Goal: Task Accomplishment & Management: Use online tool/utility

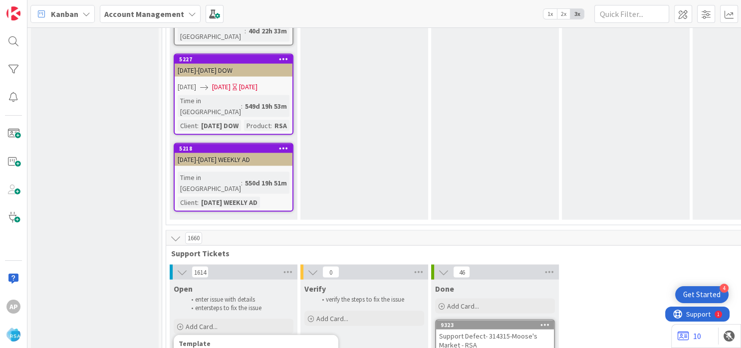
drag, startPoint x: 308, startPoint y: 180, endPoint x: 316, endPoint y: 246, distance: 66.8
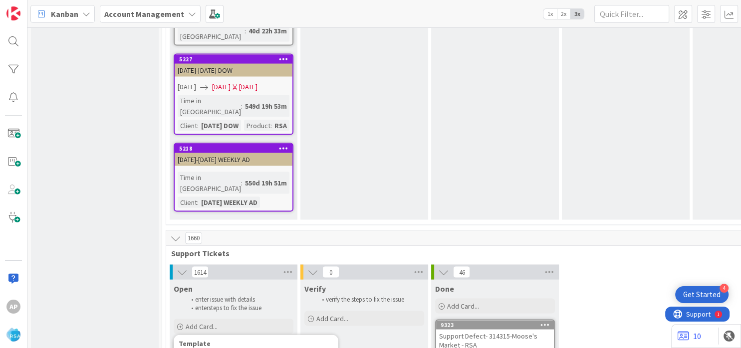
type textarea "Support Enhancement- Ticket Numb- Client Name- Product Name"
type textarea "x"
type textarea "Support Enhancement- Ticket Num- Client Name- Product Name"
type textarea "x"
type textarea "Support Enhancement- Ticket Nu- Client Name- Product Name"
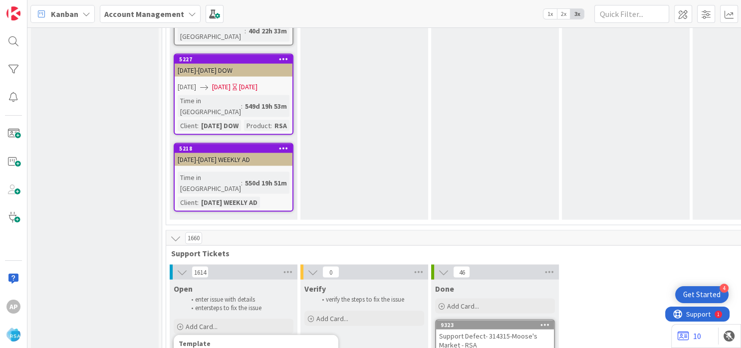
type textarea "x"
type textarea "Support Enhancement- Ticket - Client Name- Product Name"
type textarea "x"
type textarea "Support Enhancement- Ticket- Client Name- Product Name"
type textarea "x"
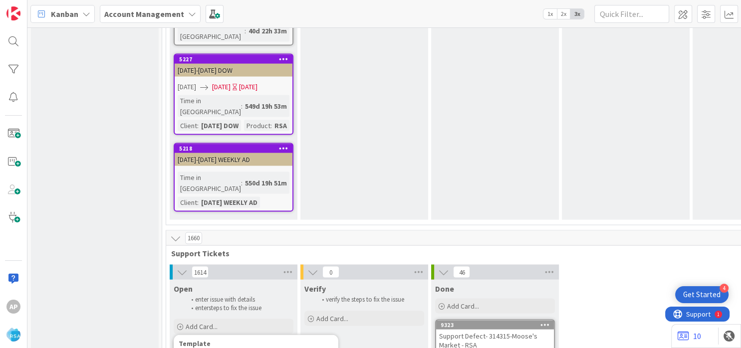
type textarea "Support Enhancement- Ticke- Client Name- Product Name"
type textarea "x"
type textarea "Support Enhancement- Tick- Client Name- Product Name"
type textarea "x"
type textarea "Support Enhancement- Tic- Client Name- Product Name"
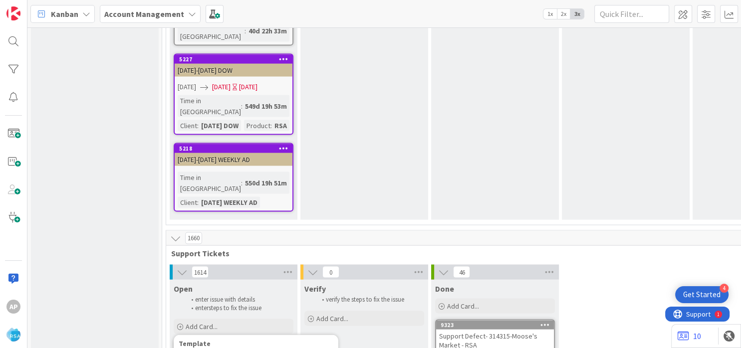
type textarea "x"
type textarea "Support Enhancement- Ti- Client Name- Product Name"
type textarea "x"
type textarea "Support Enhancement- T- Client Name- Product Name"
type textarea "x"
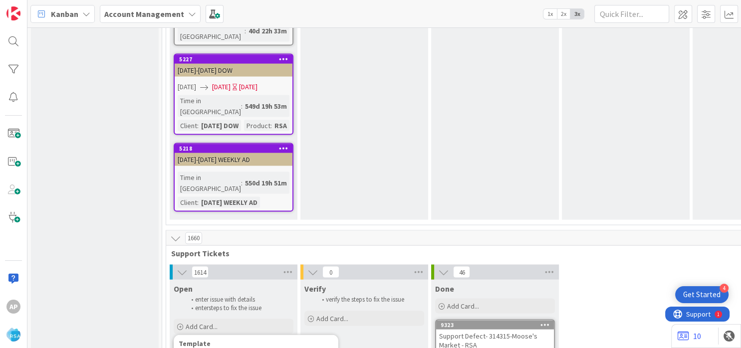
type textarea "Support Enhancement- - Client Name- Product Name"
type textarea "x"
paste textarea "#314943"
type textarea "Support Enhancement- #314943- Client Name- Product Name"
type textarea "x"
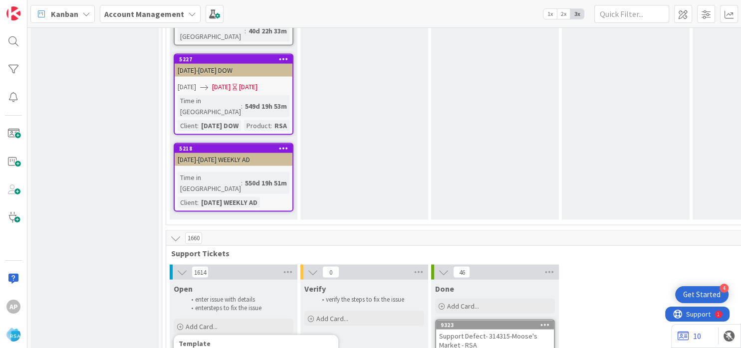
type textarea "Support Enhancement- 314943- Client Name- Product Name"
type textarea "x"
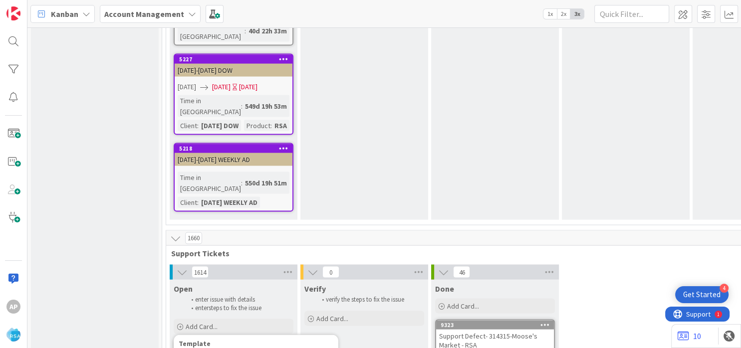
type textarea "Support Enhancement- 314943- Client Nam- Product Name"
type textarea "x"
type textarea "Support Enhancement- 314943- Client Na- Product Name"
type textarea "x"
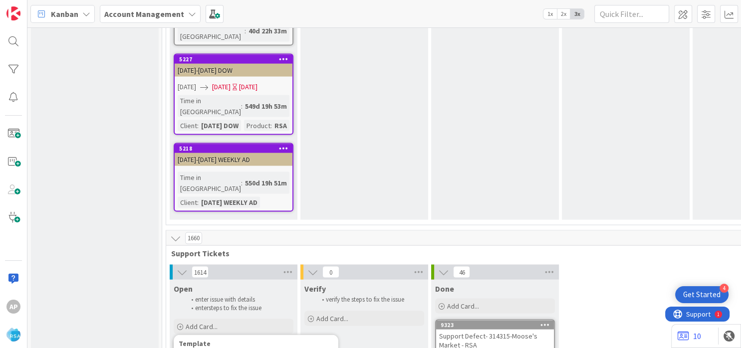
type textarea "Support Enhancement- 314943- Client N- Product Name"
type textarea "x"
type textarea "Support Enhancement- 314943- Client - Product Name"
type textarea "x"
type textarea "Support Enhancement- 314943- Client- Product Name"
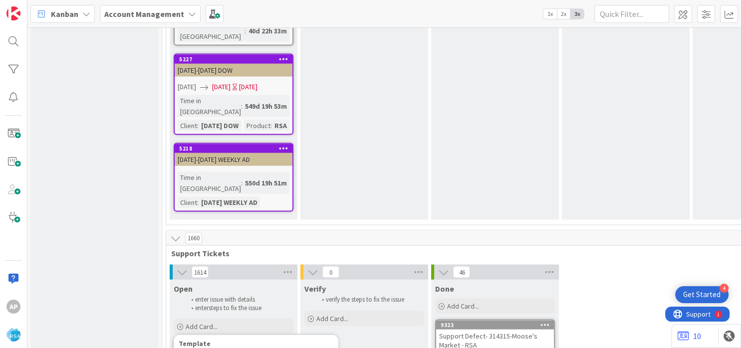
type textarea "x"
type textarea "Support Enhancement- 314943- Clien- Product Name"
type textarea "x"
type textarea "Support Enhancement- 314943- Clie- Product Name"
type textarea "x"
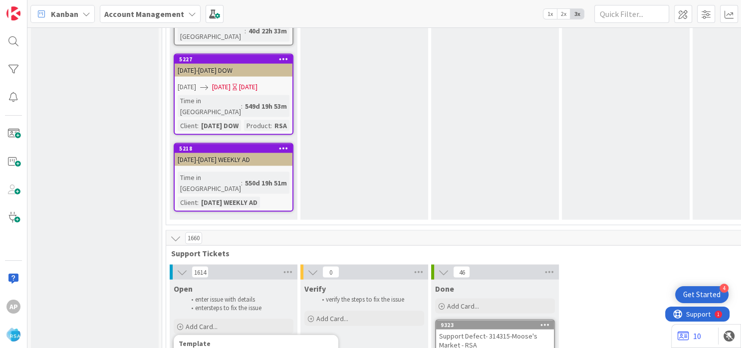
type textarea "Support Enhancement- 314943- Cli- Product Name"
type textarea "x"
type textarea "Support Enhancement- 314943- Cl- Product Name"
type textarea "x"
type textarea "Support Enhancement- 314943- C- Product Name"
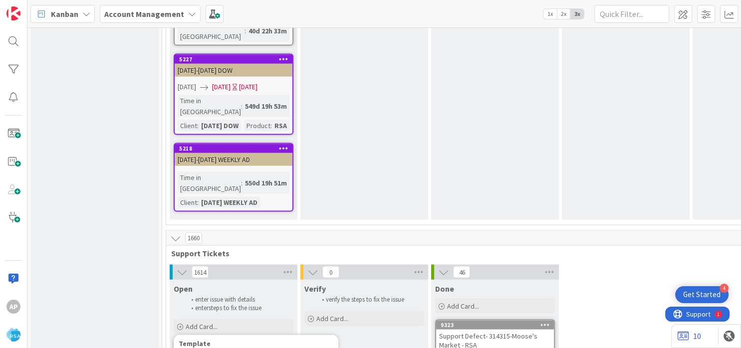
type textarea "x"
type textarea "Support Enhancement- 314943- - Product Name"
type textarea "x"
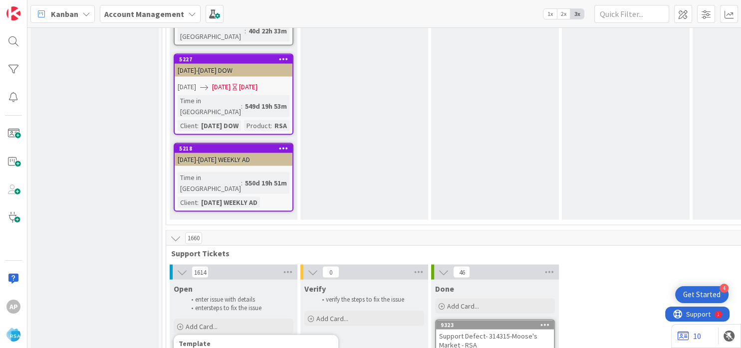
paste textarea "[PERSON_NAME] Food Giant/CashSaver"
type textarea "Support Enhancement- 314943- [PERSON_NAME] Food Giant/CashSaver- Product Name"
type textarea "x"
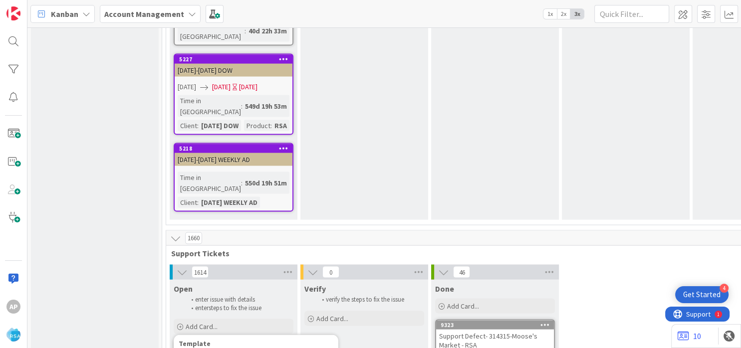
type textarea "Support Enhancement- 314943- [PERSON_NAME] Food Giant/CashSaver- Product Nam"
type textarea "x"
type textarea "Support Enhancement- 314943- [PERSON_NAME] Food Giant/CashSaver- Product Na"
type textarea "x"
type textarea "Support Enhancement- 314943- [PERSON_NAME] Food Giant/CashSaver- Product N"
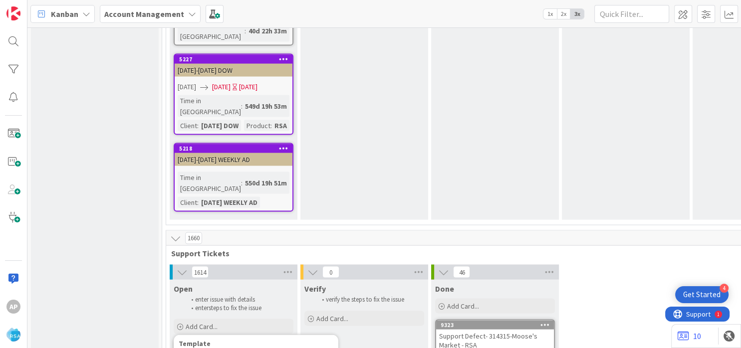
type textarea "x"
type textarea "Support Enhancement- 314943- [PERSON_NAME] Food Giant/CashSaver- Product"
type textarea "x"
type textarea "Support Enhancement- 314943- [PERSON_NAME] Food Giant/CashSaver- Product"
type textarea "x"
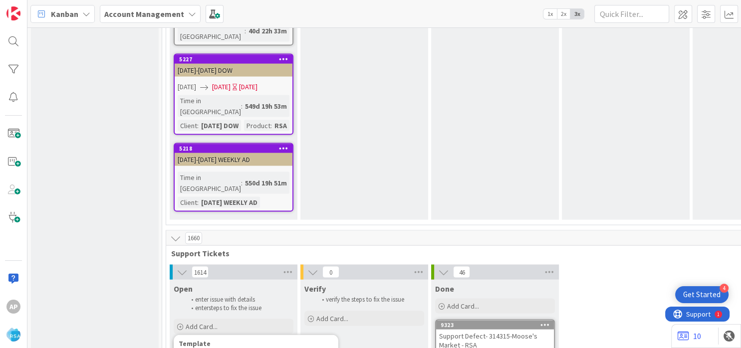
type textarea "Support Enhancement- 314943- [PERSON_NAME] Food Giant/CashSaver- Produc"
type textarea "x"
type textarea "Support Enhancement- 314943- [PERSON_NAME] Food Giant/CashSaver- Produ"
type textarea "x"
type textarea "Support Enhancement- 314943- [PERSON_NAME] Food Giant/CashSaver- Pr"
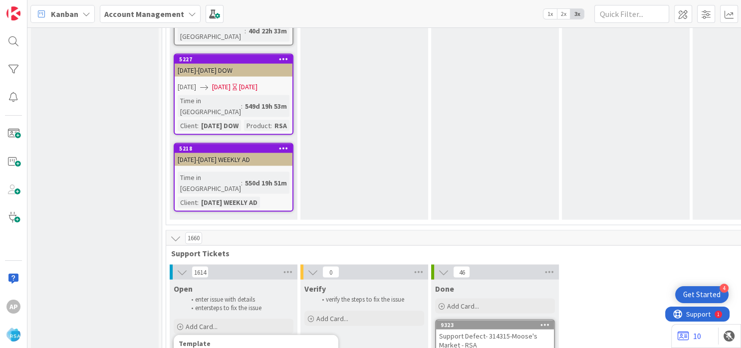
type textarea "x"
type textarea "Support Enhancement- 314943- [PERSON_NAME] Food Giant/CashSaver- P"
type textarea "x"
type textarea "Support Enhancement- 314943- [PERSON_NAME] Food Giant/CashSaver-"
type textarea "x"
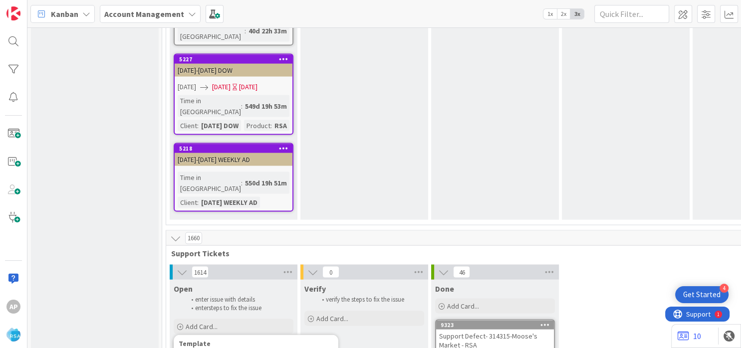
type textarea "Support Enhancement- 314943- [PERSON_NAME] Food Giant/CashSaver- RSA"
type textarea "x"
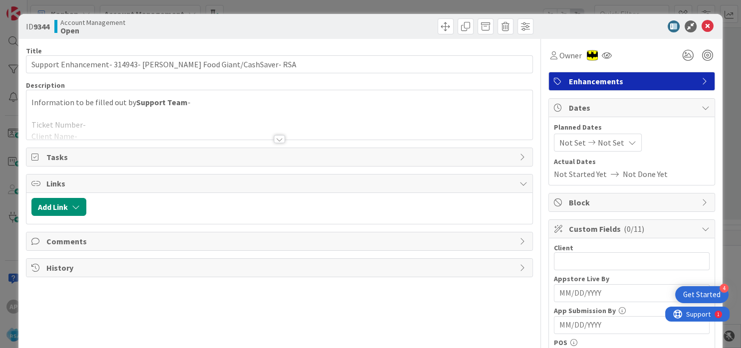
click at [155, 115] on div at bounding box center [279, 126] width 506 height 25
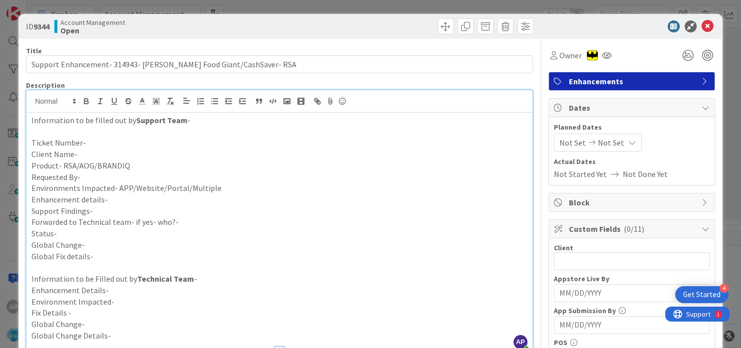
click at [108, 201] on p "Enhancement details-" at bounding box center [279, 199] width 496 height 11
paste div
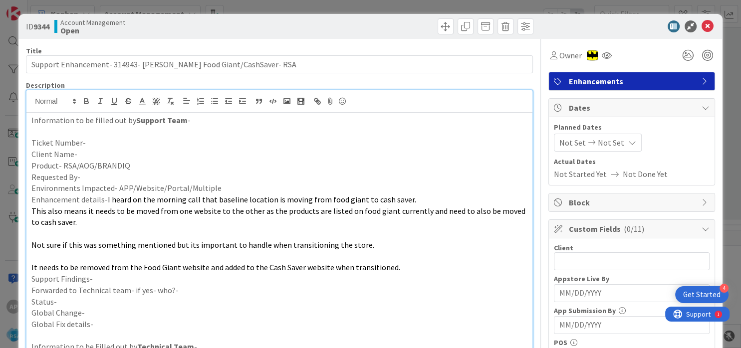
click at [100, 141] on p "Ticket Number-" at bounding box center [279, 142] width 496 height 11
click at [101, 157] on p "Client Name-" at bounding box center [279, 154] width 496 height 11
click at [144, 148] on p "Ticket Number-[PERSON_NAME] Cash Saver" at bounding box center [279, 142] width 496 height 11
drag, startPoint x: 152, startPoint y: 139, endPoint x: 154, endPoint y: 144, distance: 5.8
click at [150, 139] on p "Ticket Number-[PERSON_NAME] Cash Saver" at bounding box center [279, 142] width 496 height 11
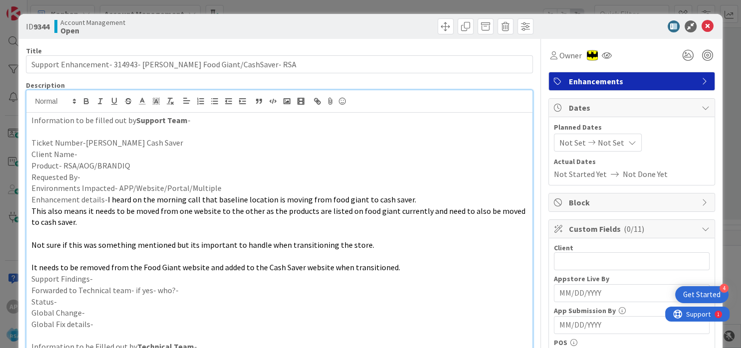
drag, startPoint x: 154, startPoint y: 144, endPoint x: 91, endPoint y: 143, distance: 62.9
click at [89, 143] on p "Ticket Number-[PERSON_NAME] Cash Saver" at bounding box center [279, 142] width 496 height 11
drag, startPoint x: 91, startPoint y: 143, endPoint x: 156, endPoint y: 143, distance: 65.4
click at [156, 143] on p "Ticket Number-[PERSON_NAME] Cash Saver" at bounding box center [279, 142] width 496 height 11
click at [84, 148] on p "Ticket Number-" at bounding box center [279, 142] width 496 height 11
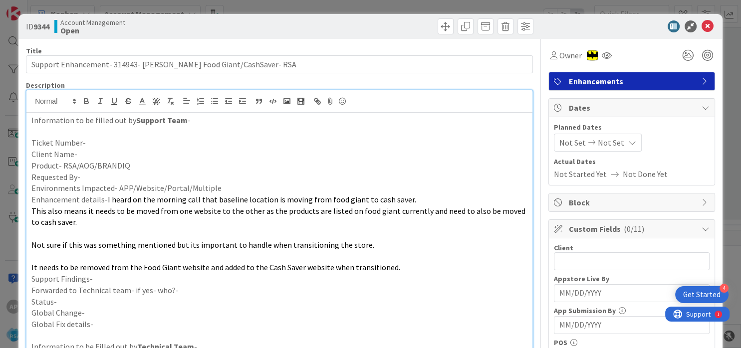
click at [83, 153] on p "Client Name-" at bounding box center [279, 154] width 496 height 11
click at [90, 144] on p "Ticket Number-" at bounding box center [279, 142] width 496 height 11
click at [96, 143] on p "Ticket Number-314943" at bounding box center [279, 142] width 496 height 11
click at [87, 180] on p "Requested By-" at bounding box center [279, 177] width 496 height 11
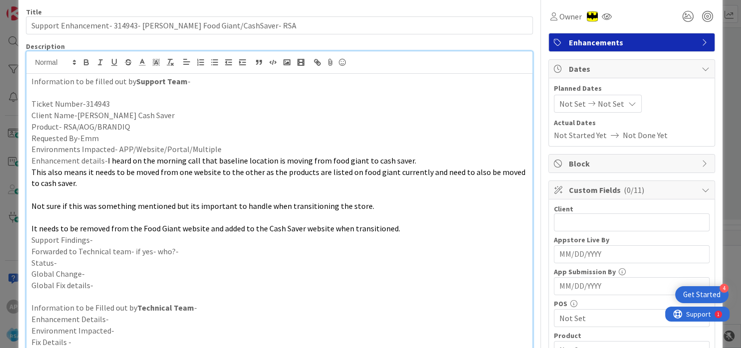
scroll to position [120, 0]
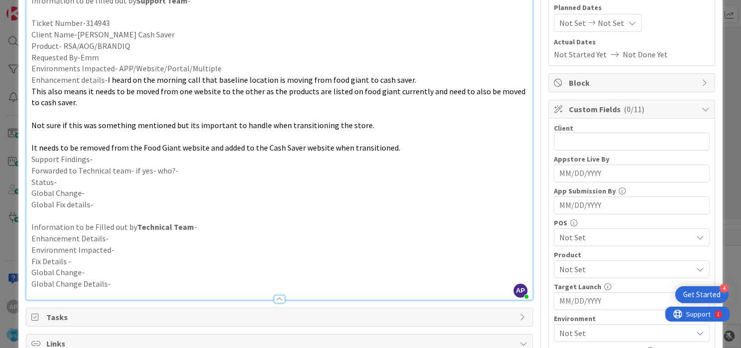
click at [99, 158] on p "Support Findings-" at bounding box center [279, 159] width 496 height 11
click at [191, 173] on p "Forwarded to Technical team- if yes- who?-" at bounding box center [279, 170] width 496 height 11
click at [68, 181] on p "Status-" at bounding box center [279, 182] width 496 height 11
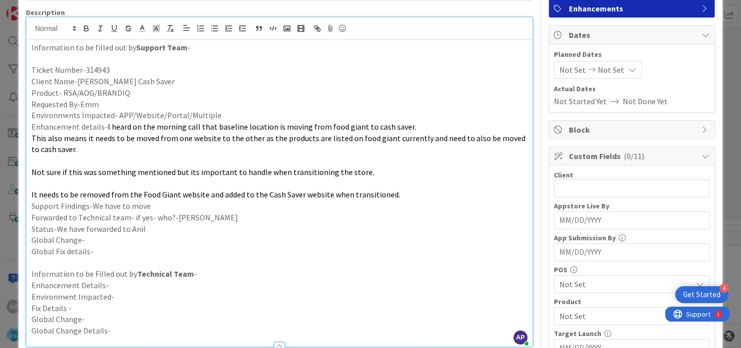
scroll to position [0, 0]
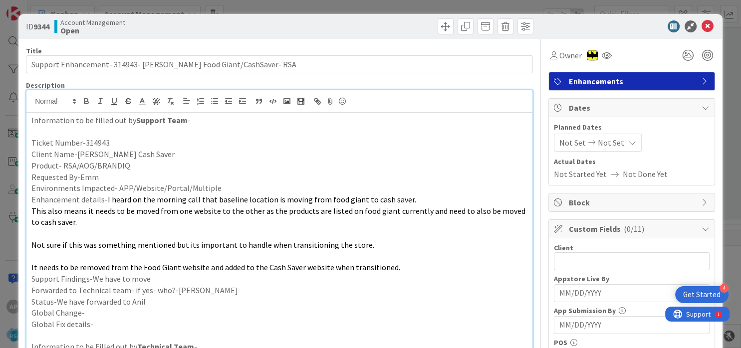
click at [560, 146] on span "Not Set" at bounding box center [572, 143] width 26 height 12
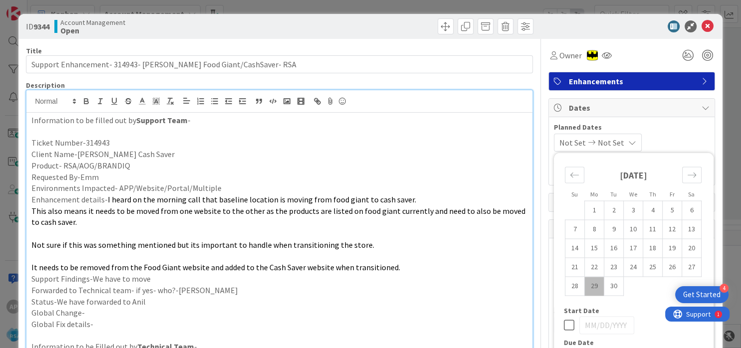
click at [584, 286] on td "29" at bounding box center [593, 286] width 19 height 19
type input "[DATE]"
click at [687, 173] on icon "Move forward to switch to the next month." at bounding box center [691, 174] width 9 height 9
click at [662, 228] on td "10" at bounding box center [671, 229] width 19 height 19
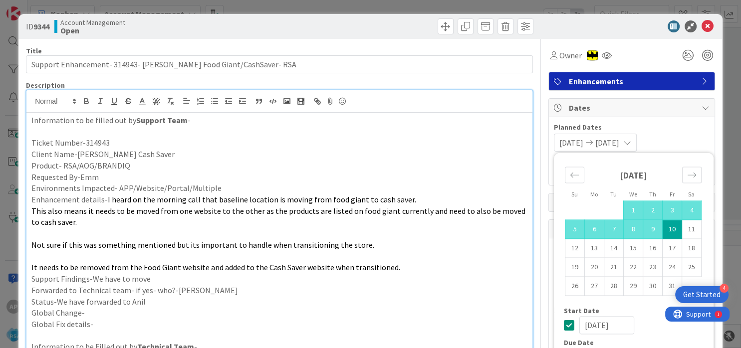
type input "[DATE]"
click at [484, 292] on p "Forwarded to Technical team- if yes- who?-[PERSON_NAME]" at bounding box center [279, 290] width 496 height 11
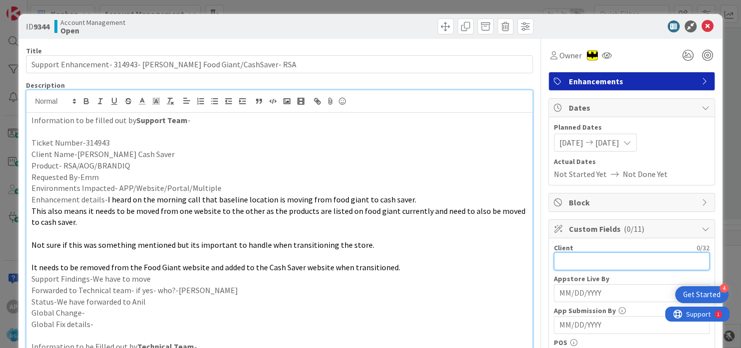
click at [567, 266] on input "text" at bounding box center [632, 261] width 156 height 18
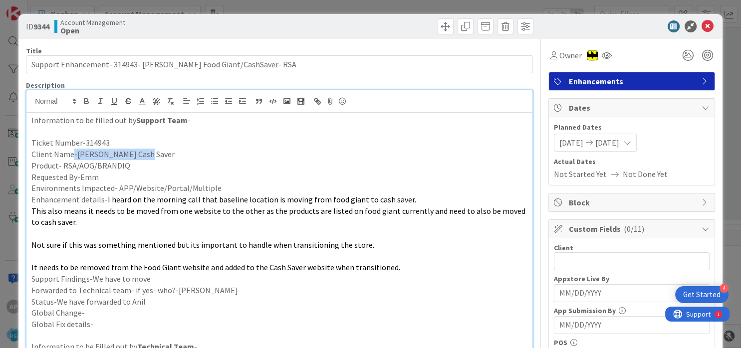
copy p "-[PERSON_NAME] Cash Saver"
drag, startPoint x: 137, startPoint y: 157, endPoint x: 73, endPoint y: 156, distance: 63.9
click at [73, 156] on p "Client Name-[PERSON_NAME] Cash Saver" at bounding box center [279, 154] width 496 height 11
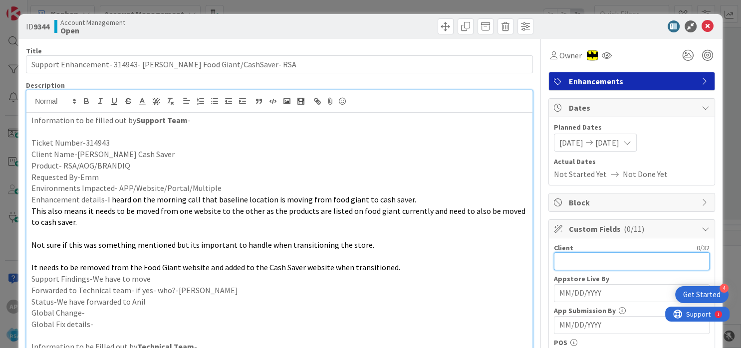
click at [574, 263] on input "text" at bounding box center [632, 261] width 156 height 18
paste input "-[PERSON_NAME] Cash Saver"
click at [554, 263] on input "-[PERSON_NAME] Cash Saver" at bounding box center [632, 261] width 156 height 18
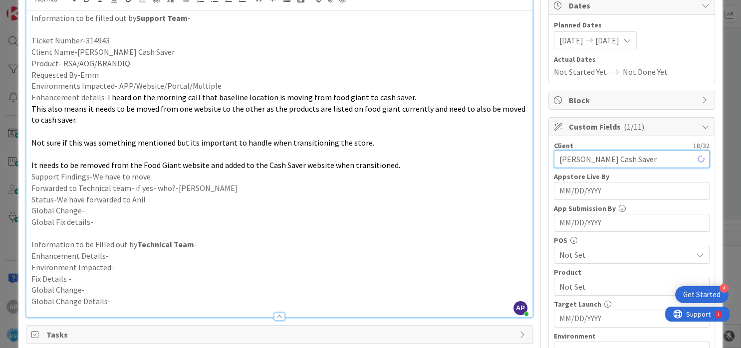
scroll to position [180, 0]
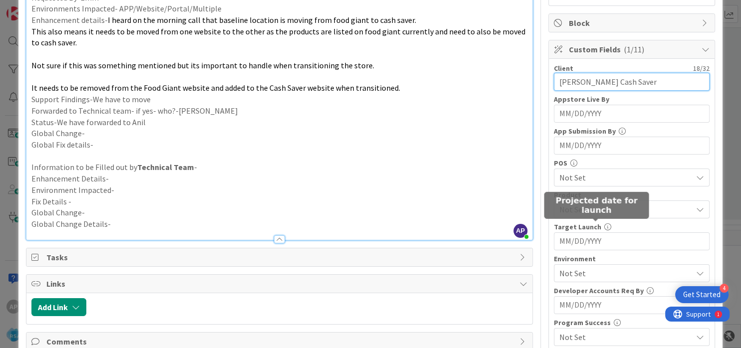
type input "[PERSON_NAME] Cash Saver"
click at [582, 205] on span "Not Set" at bounding box center [625, 210] width 133 height 12
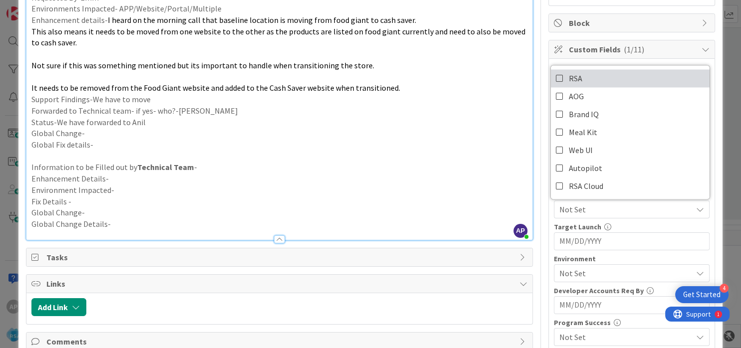
click at [569, 76] on span "RSA" at bounding box center [575, 78] width 13 height 15
click at [458, 119] on p "Status-We have forwarded to Anil" at bounding box center [279, 122] width 496 height 11
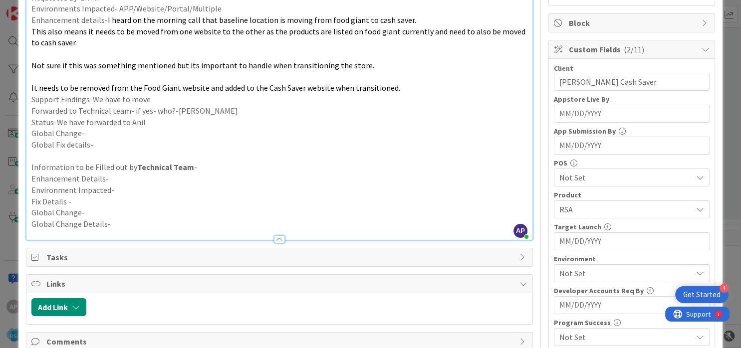
click at [594, 178] on span "Not Set" at bounding box center [625, 178] width 133 height 12
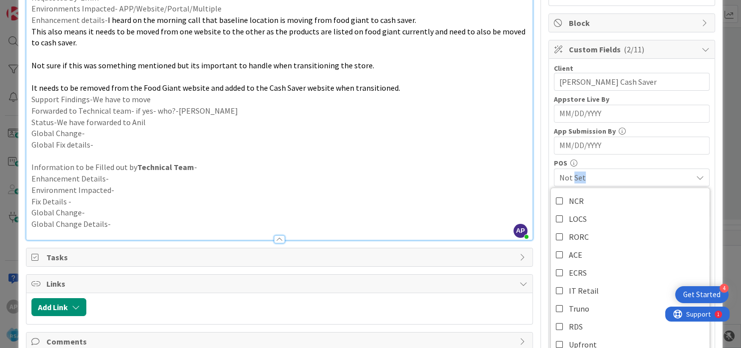
click at [594, 178] on span "Not Set" at bounding box center [625, 178] width 133 height 12
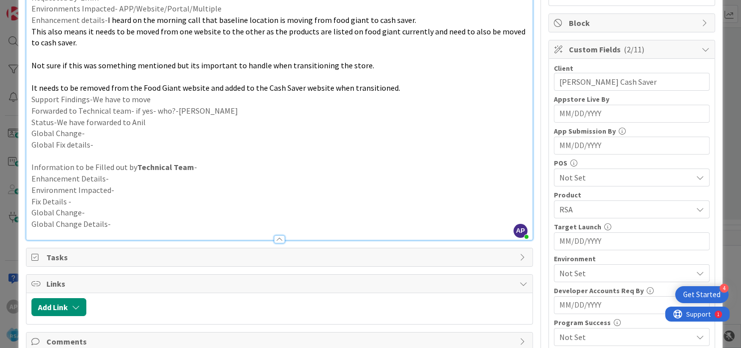
click at [455, 177] on p "Enhancement Details-" at bounding box center [279, 178] width 496 height 11
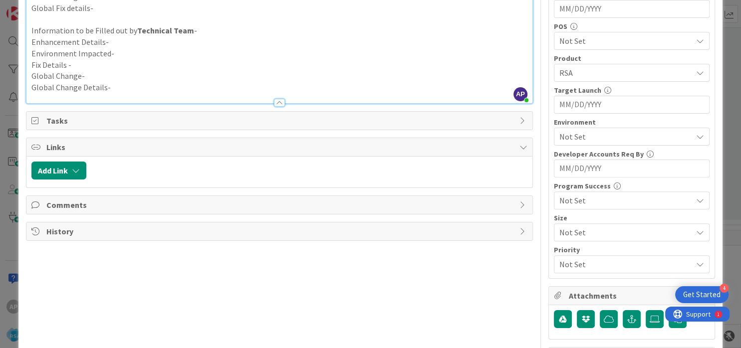
scroll to position [359, 0]
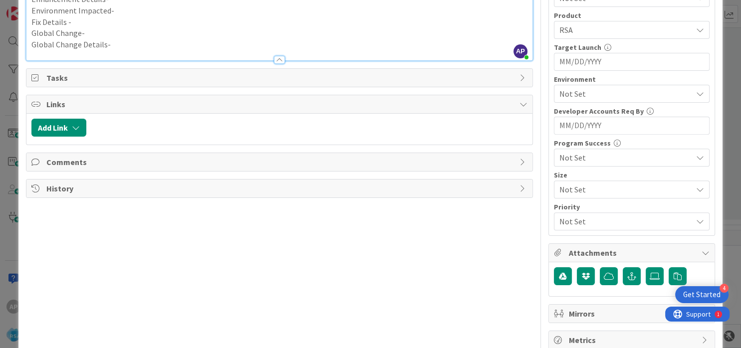
click at [580, 92] on span "Not Set" at bounding box center [625, 94] width 133 height 12
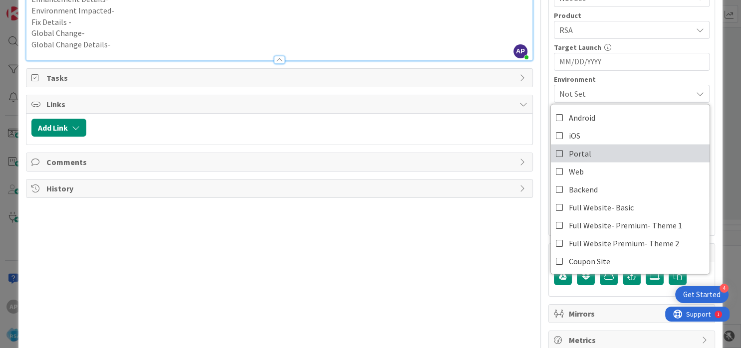
click at [581, 151] on link "Portal" at bounding box center [630, 153] width 159 height 18
click at [482, 265] on div "Title 62 / 128 Support Enhancement- 314943- [PERSON_NAME] Food Giant/CashSaver-…" at bounding box center [279, 15] width 507 height 670
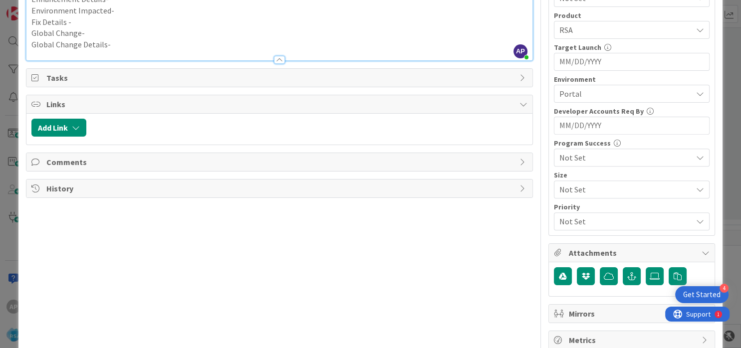
scroll to position [0, 0]
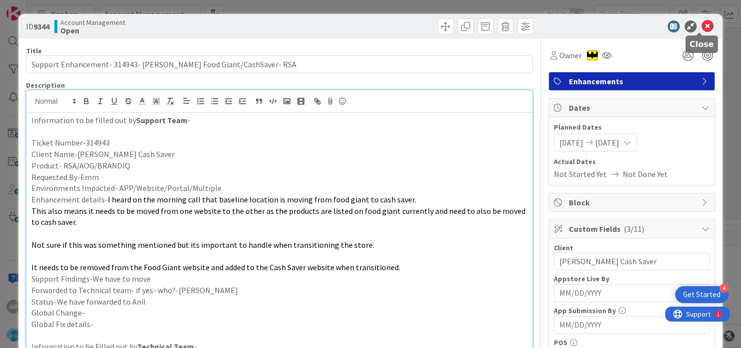
click at [701, 31] on icon at bounding box center [707, 26] width 12 height 12
